Goal: Transaction & Acquisition: Obtain resource

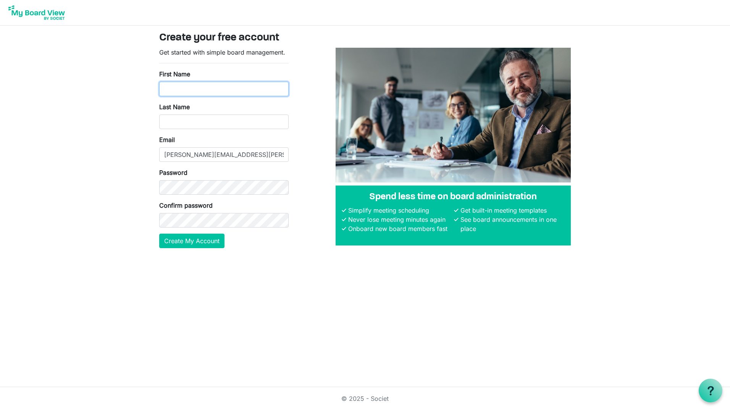
click at [166, 88] on input "First Name" at bounding box center [223, 89] width 129 height 15
type input "Todd"
type input "Campbell"
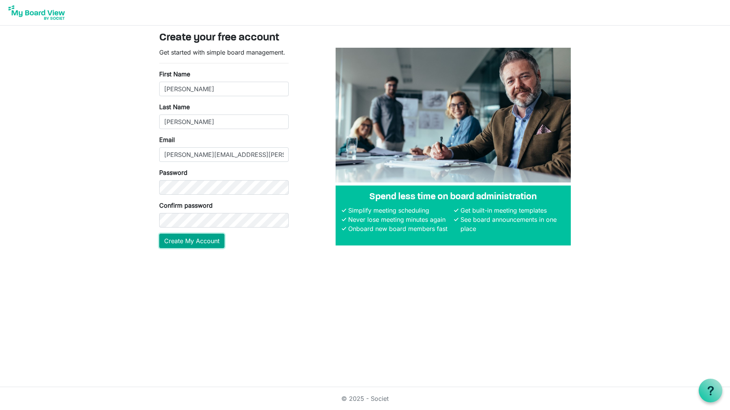
click at [190, 242] on button "Create My Account" at bounding box center [191, 241] width 65 height 15
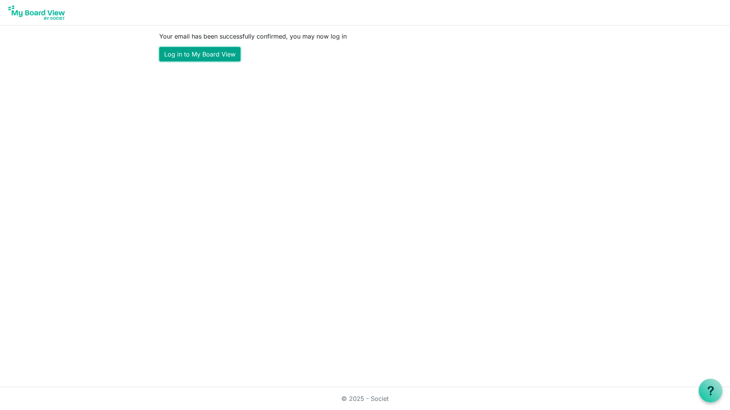
click at [189, 51] on link "Log in to My Board View" at bounding box center [199, 54] width 81 height 15
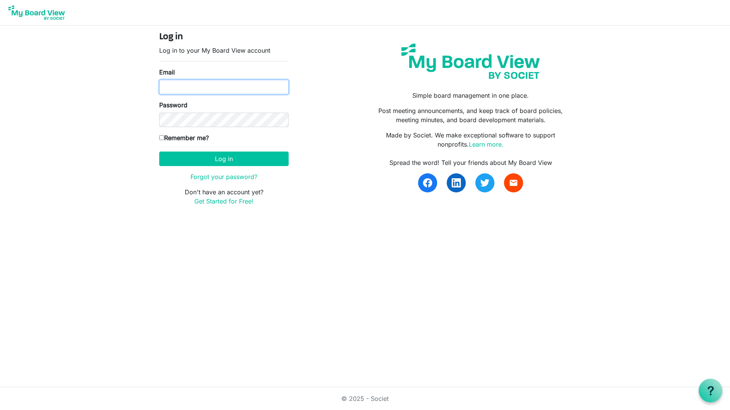
type input "Todd.Campbell@cleanenergyfuels.com"
click at [161, 138] on input "Remember me?" at bounding box center [161, 137] width 5 height 5
checkbox input "true"
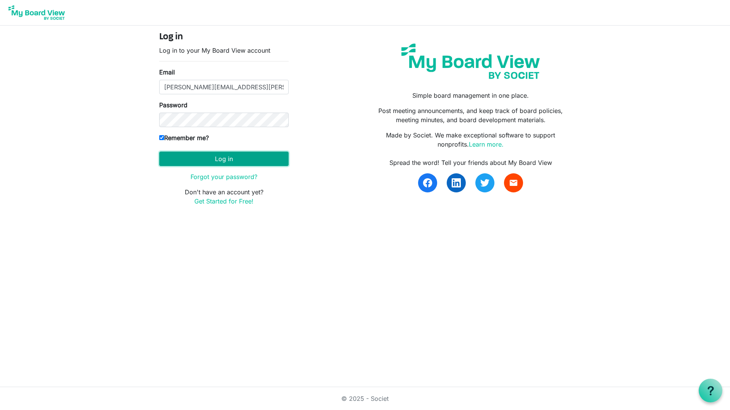
click at [178, 156] on button "Log in" at bounding box center [223, 158] width 129 height 15
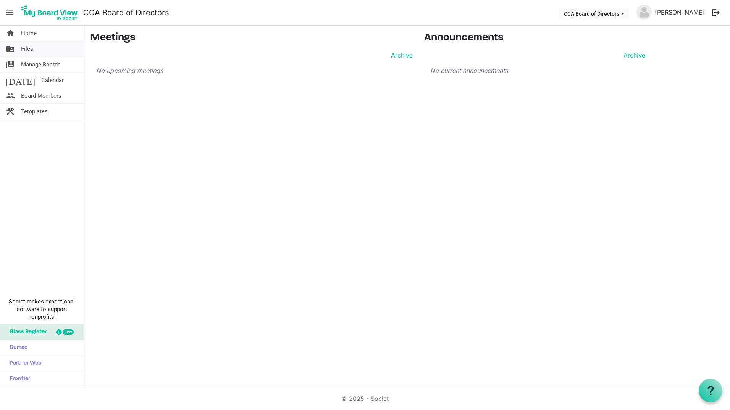
click at [34, 50] on link "folder_shared Files" at bounding box center [42, 48] width 84 height 15
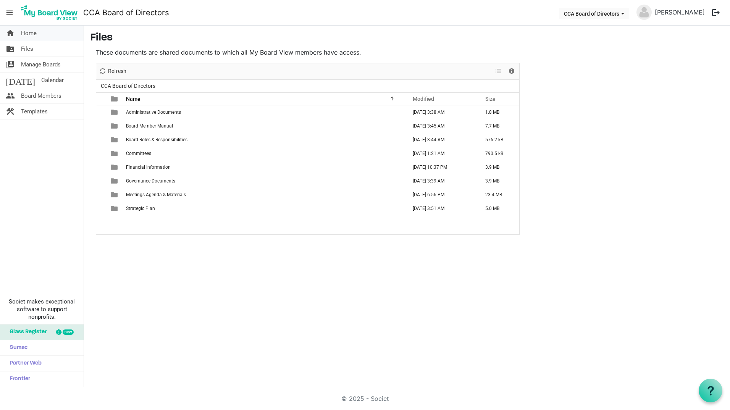
click at [25, 31] on span "Home" at bounding box center [29, 33] width 16 height 15
click at [32, 32] on span "Home" at bounding box center [29, 33] width 16 height 15
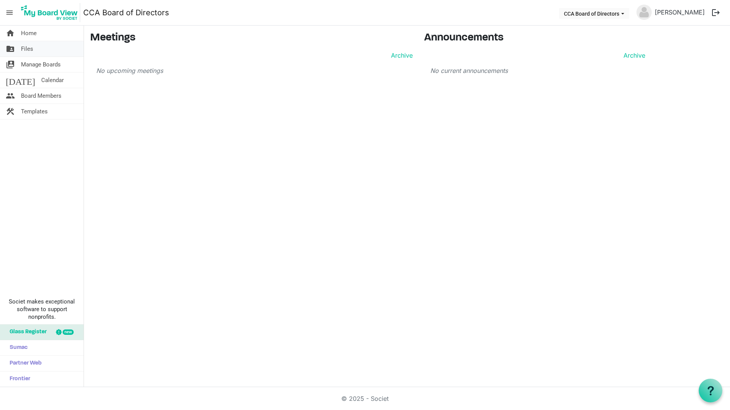
click at [28, 50] on span "Files" at bounding box center [27, 48] width 12 height 15
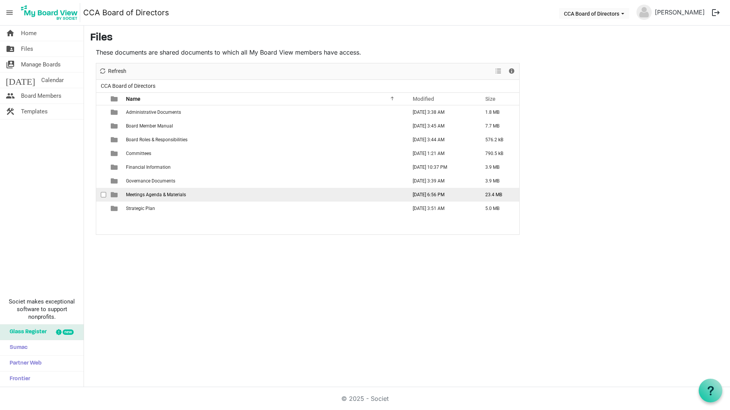
click at [171, 193] on span "Meetings Agenda & Materials" at bounding box center [156, 194] width 60 height 5
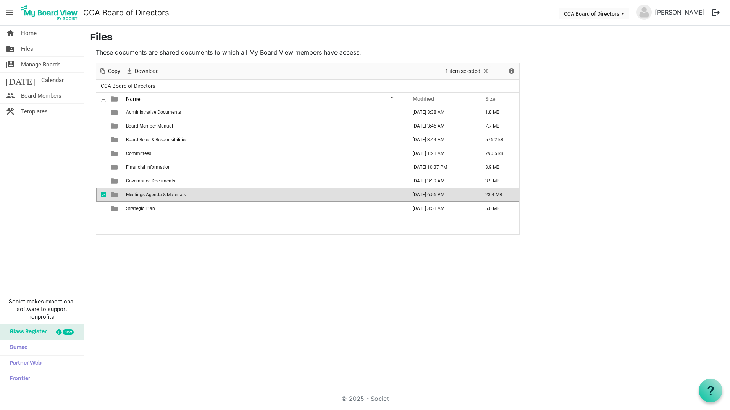
click at [417, 196] on td "[DATE] 6:56 PM" at bounding box center [440, 195] width 73 height 14
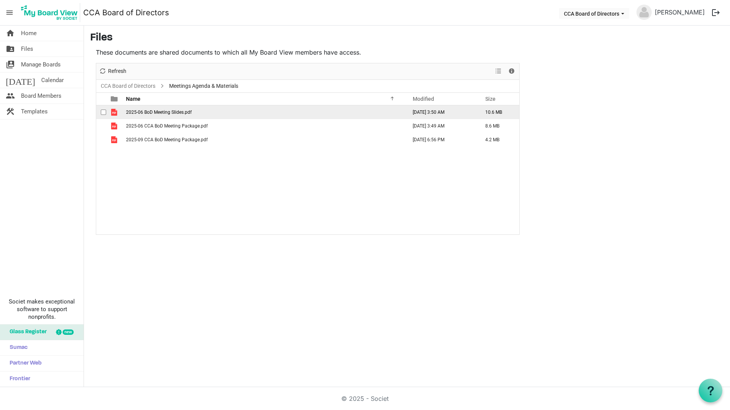
click at [166, 113] on span "2025-06 BoD Meeting Slides.pdf" at bounding box center [159, 112] width 66 height 5
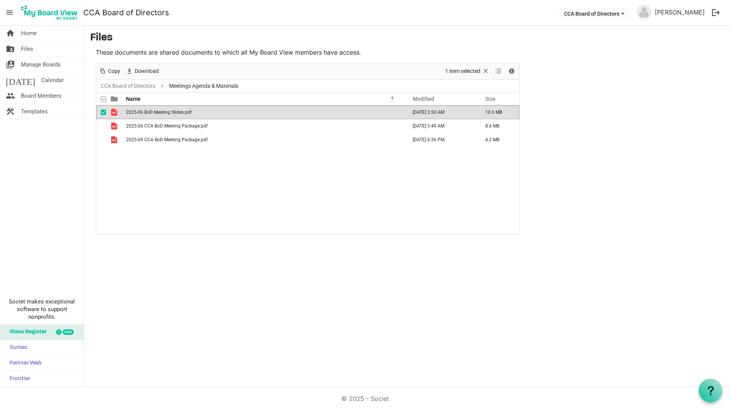
click at [166, 113] on span "2025-06 BoD Meeting Slides.pdf" at bounding box center [159, 112] width 66 height 5
